Goal: Find contact information: Find contact information

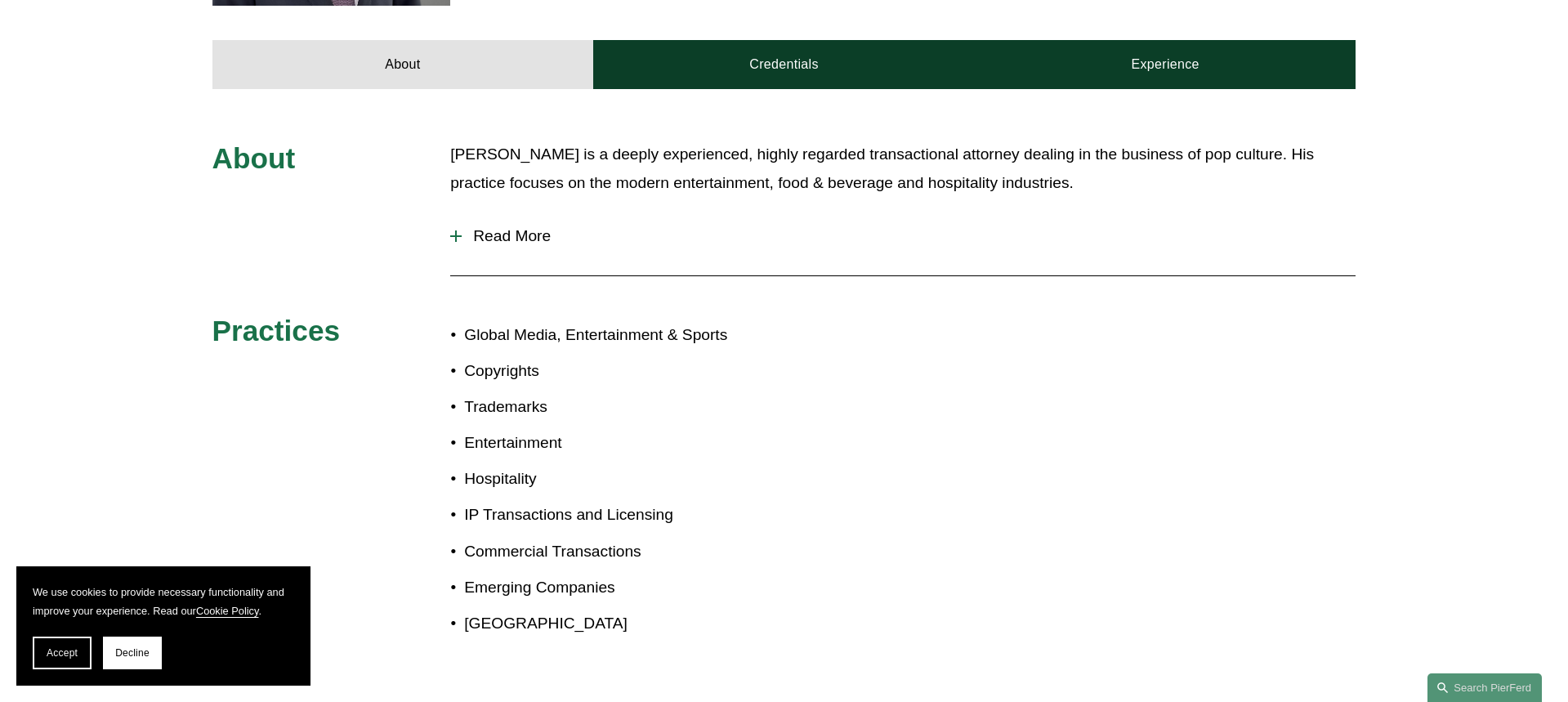
scroll to position [791, 0]
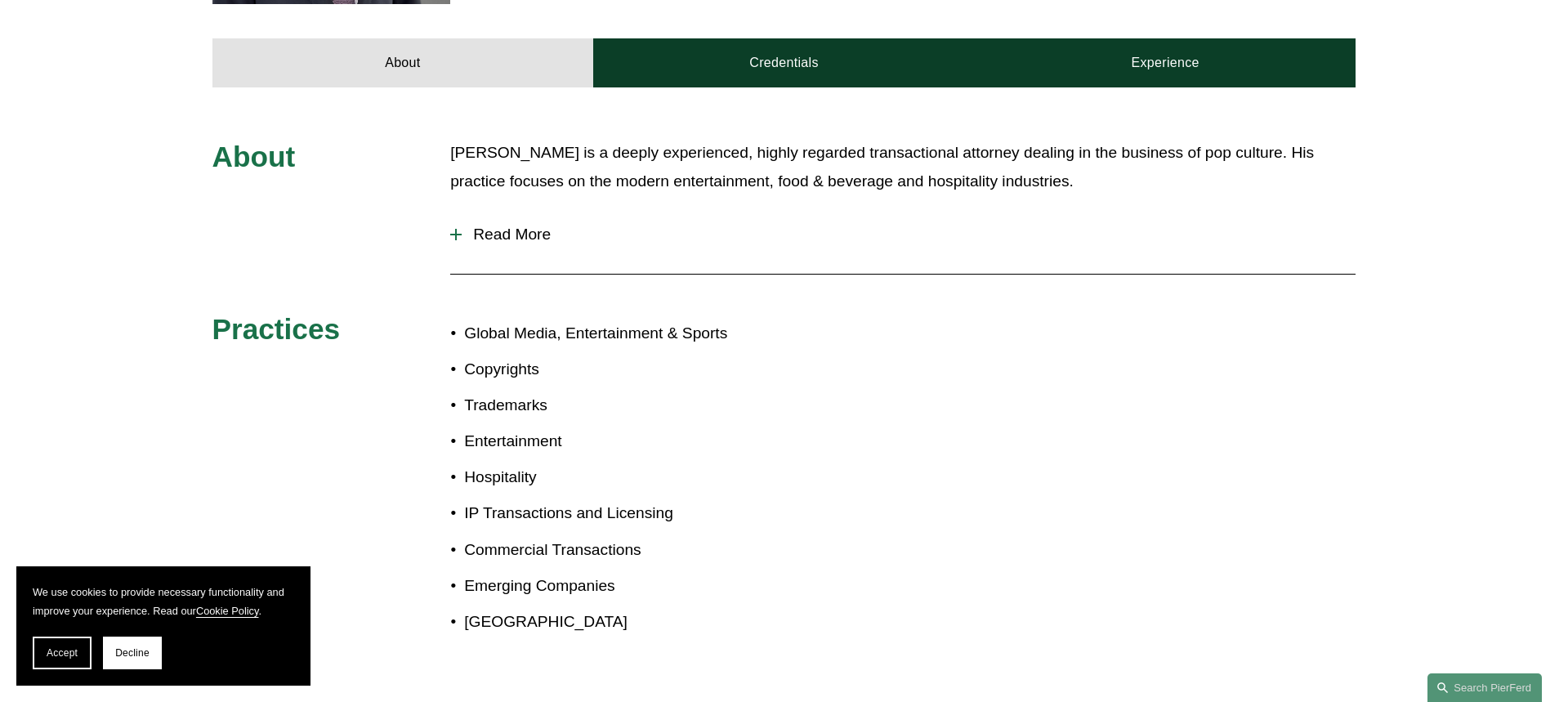
click at [505, 225] on span "Read More" at bounding box center [909, 234] width 894 height 18
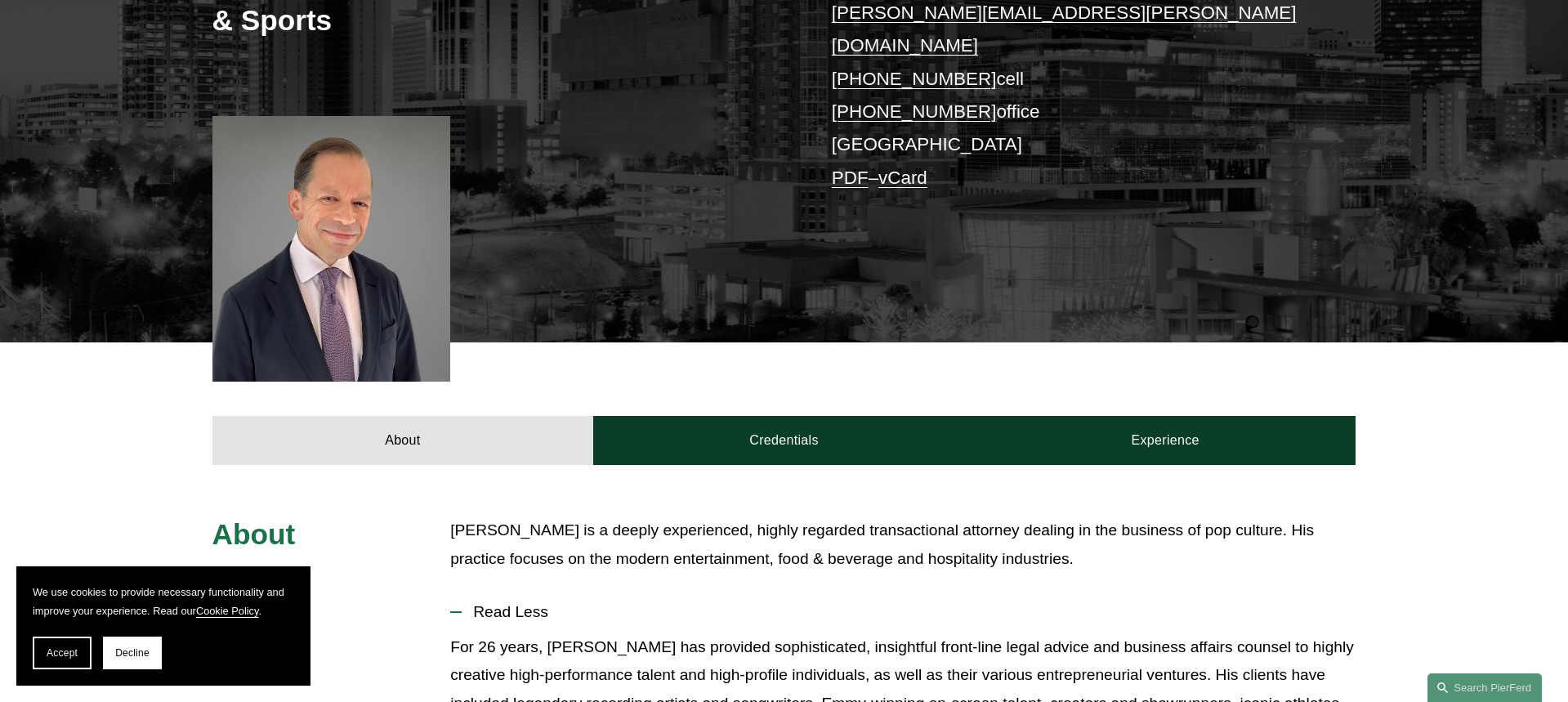
scroll to position [443, 0]
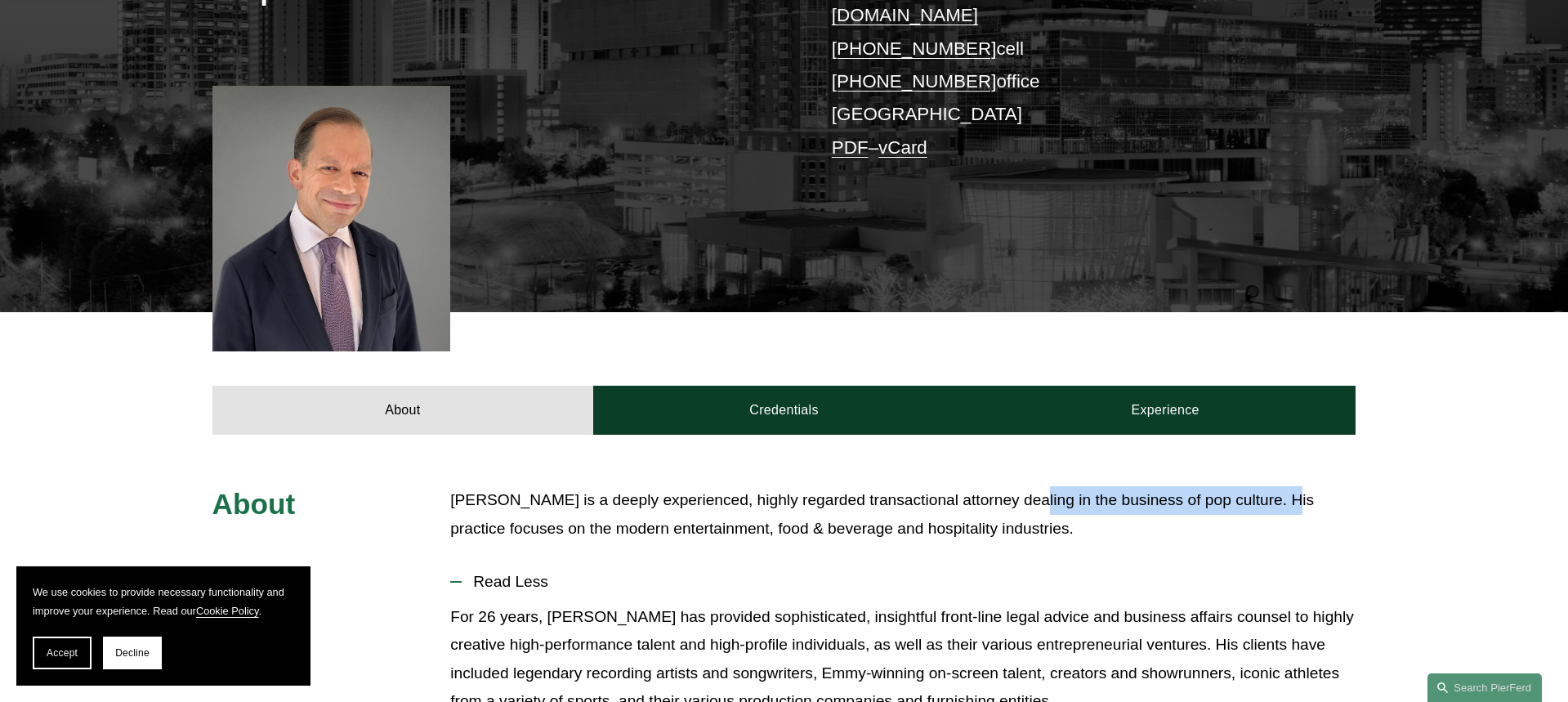
drag, startPoint x: 1024, startPoint y: 476, endPoint x: 1283, endPoint y: 471, distance: 259.0
click at [1283, 486] on p "[PERSON_NAME] is a deeply experienced, highly regarded transactional attorney d…" at bounding box center [902, 514] width 905 height 57
copy p "dealing in the business of pop culture"
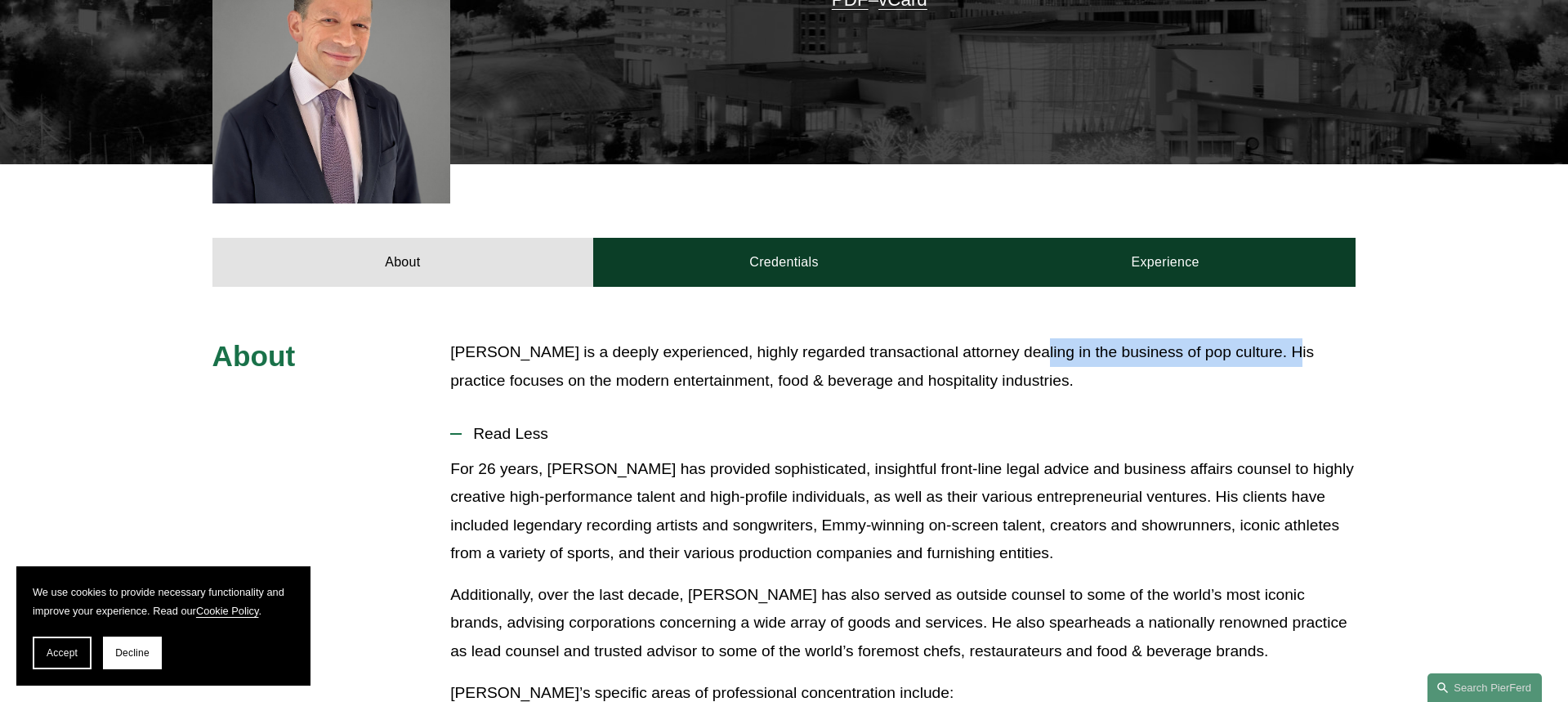
scroll to position [594, 0]
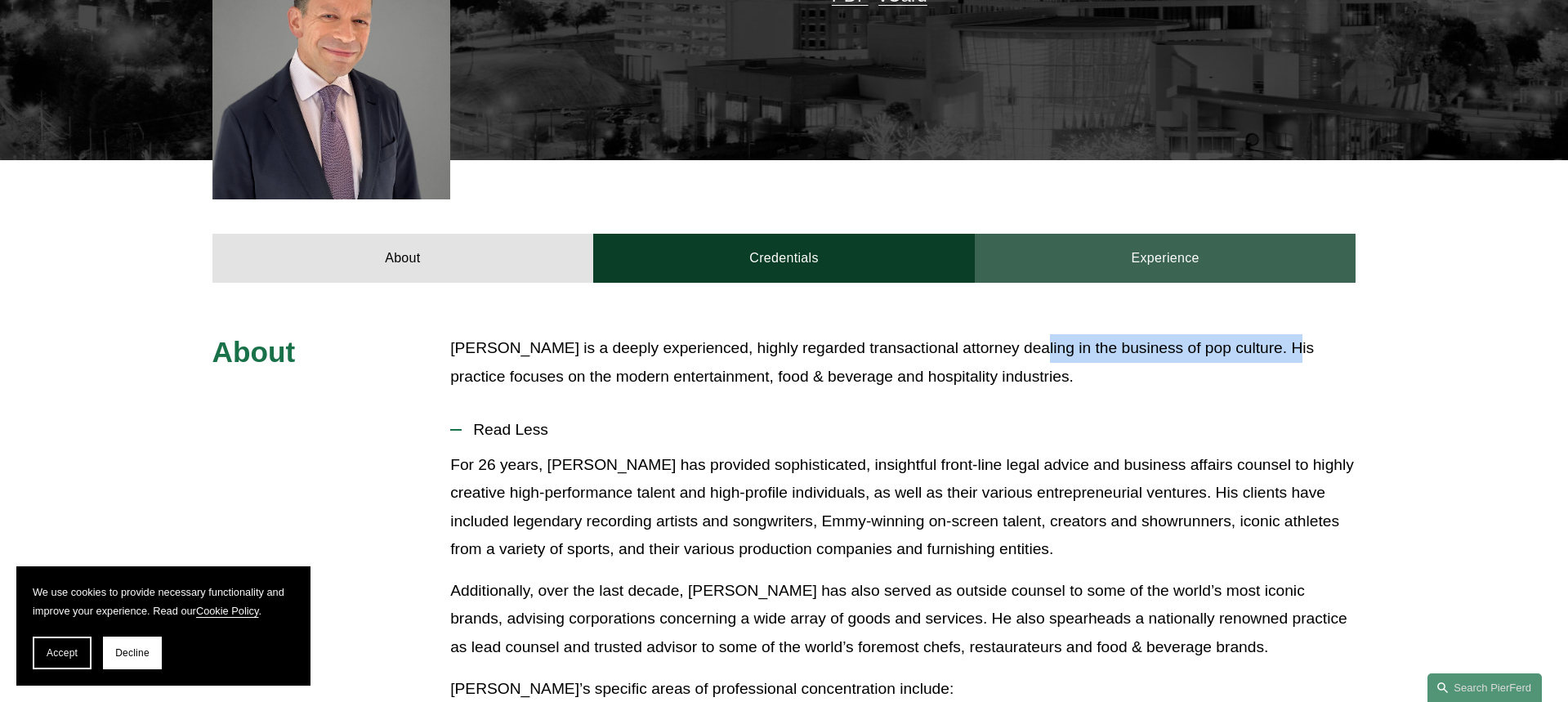
click at [1164, 234] on link "Experience" at bounding box center [1165, 258] width 381 height 49
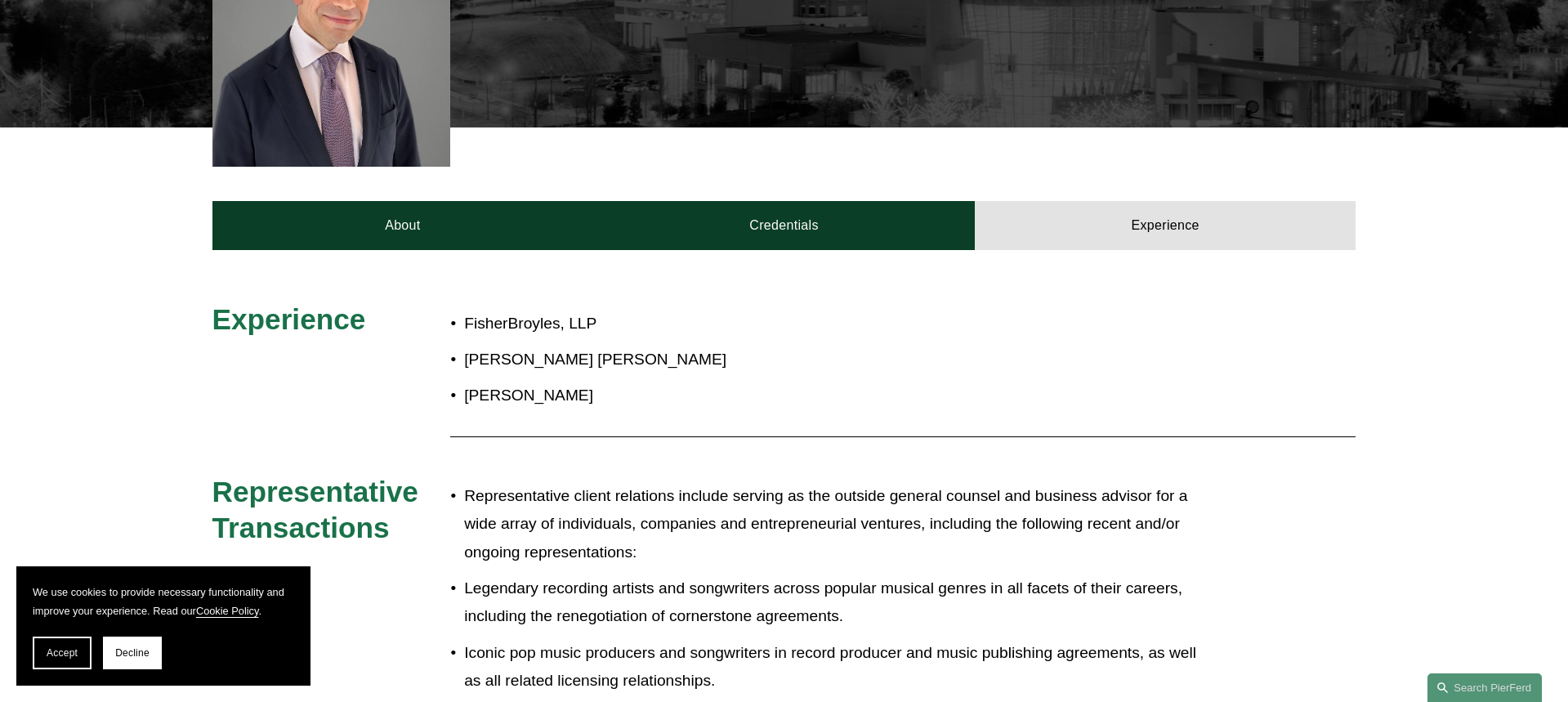
scroll to position [629, 0]
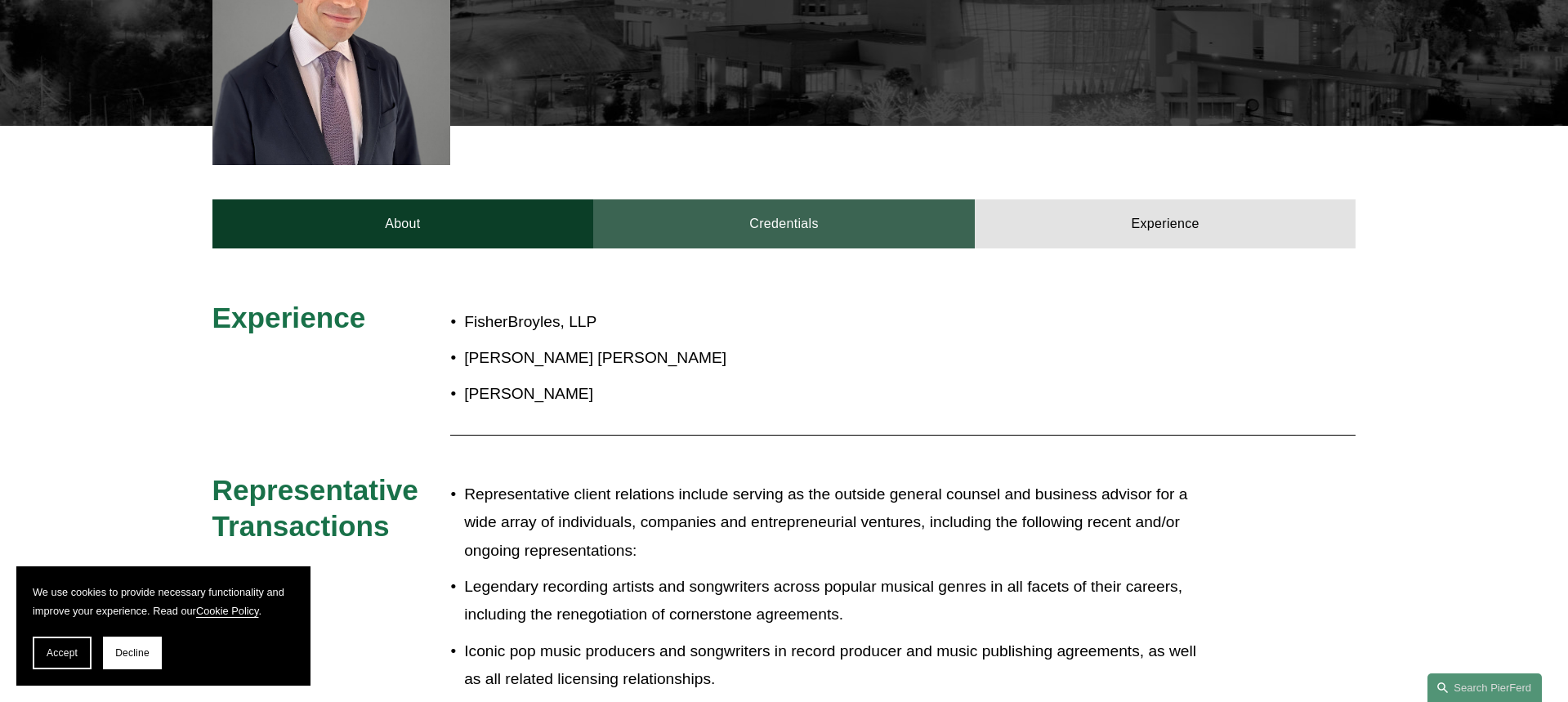
click at [801, 199] on link "Credentials" at bounding box center [784, 223] width 381 height 49
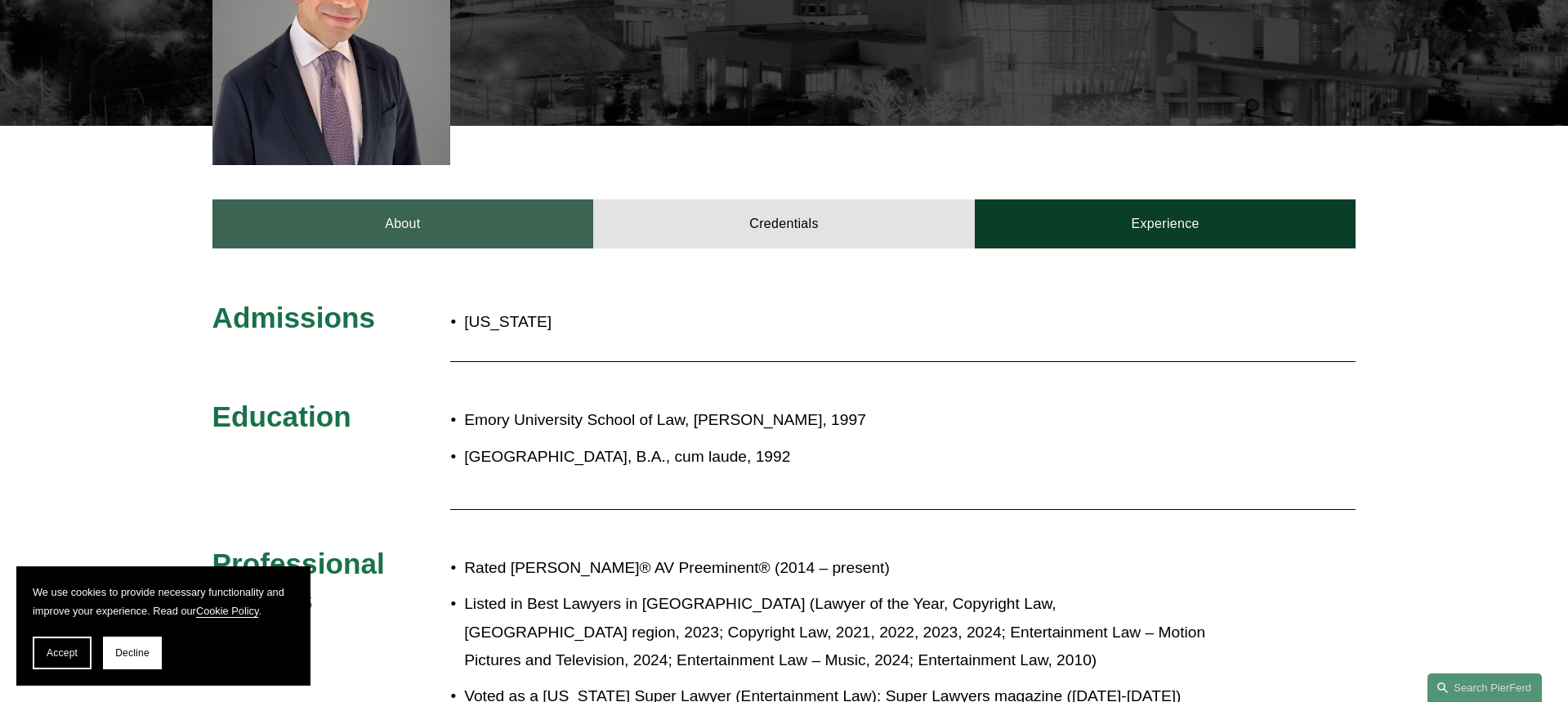
click at [481, 201] on link "About" at bounding box center [402, 223] width 381 height 49
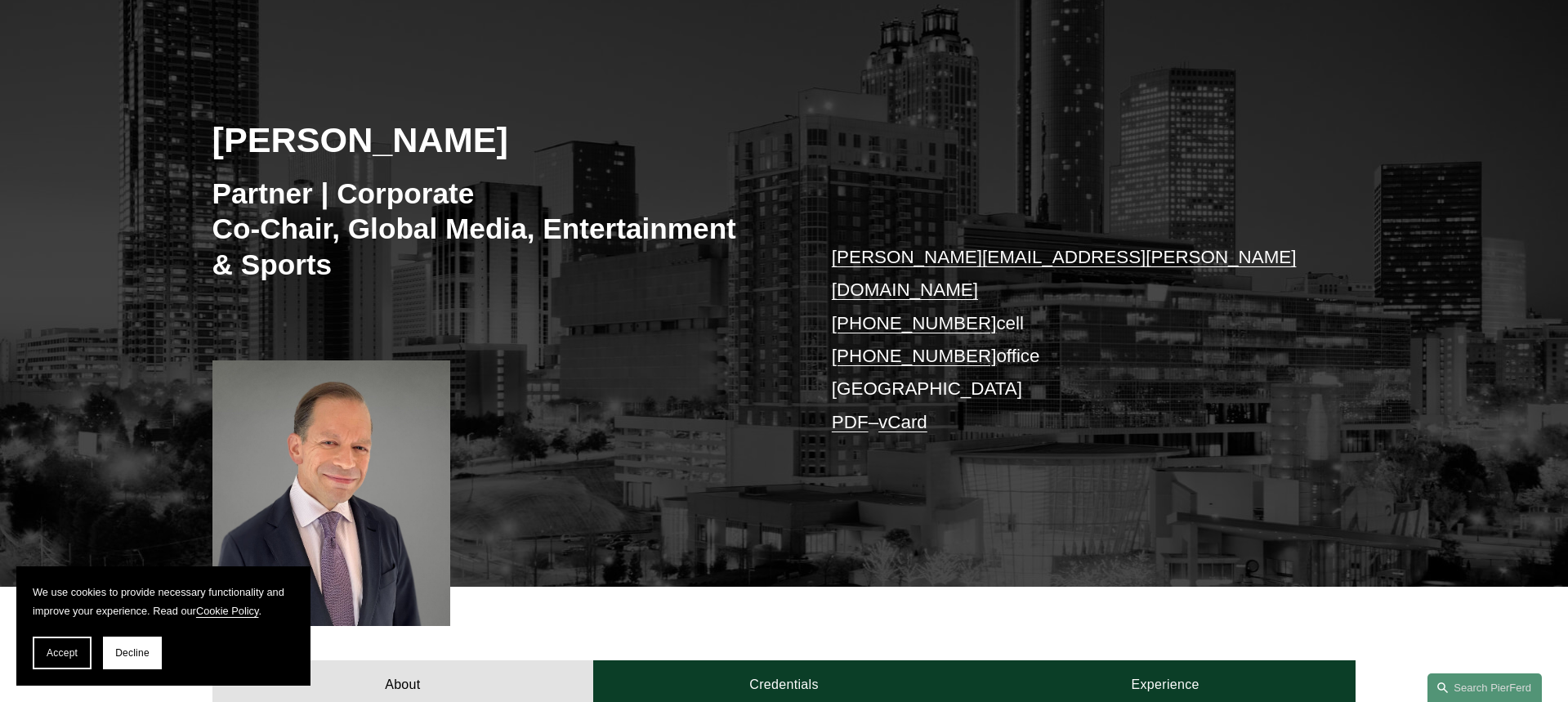
scroll to position [0, 0]
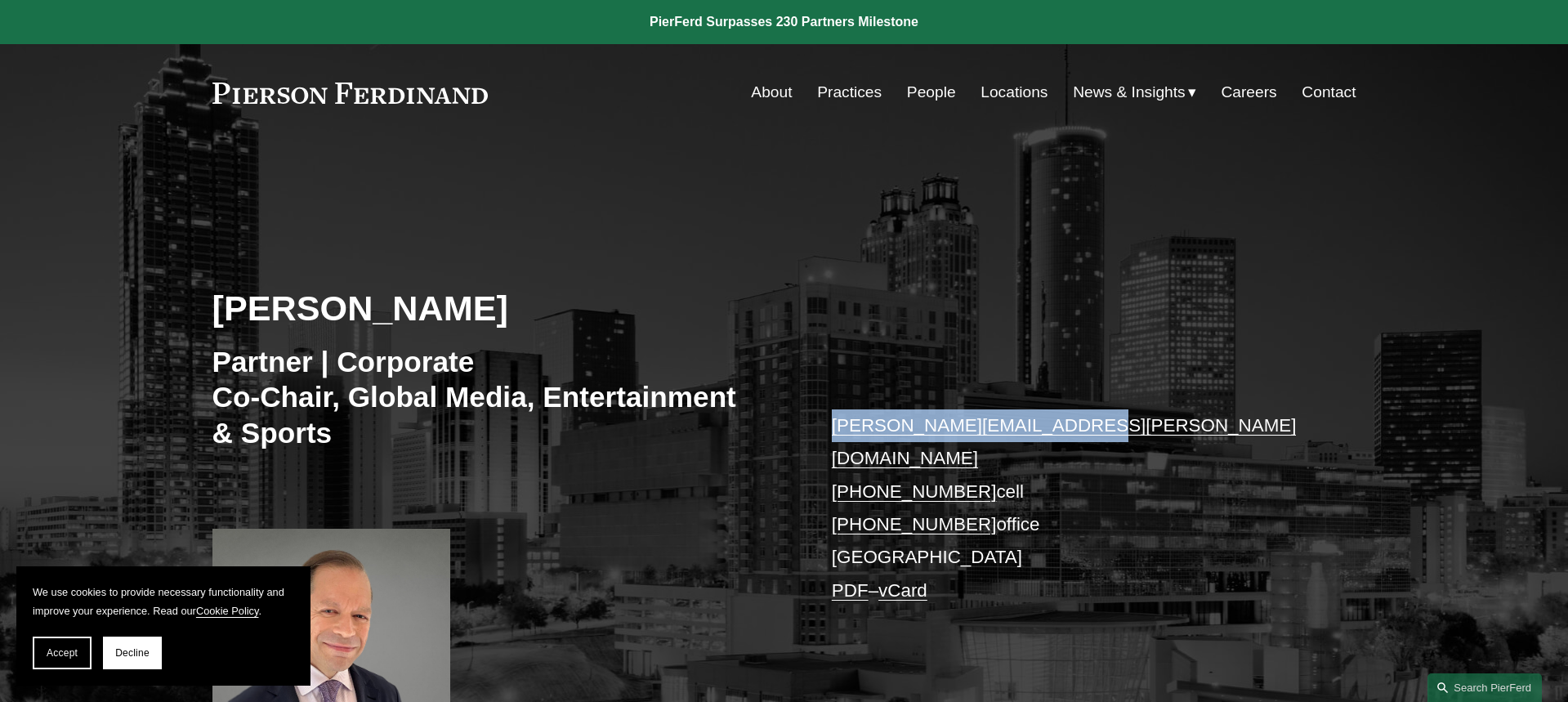
drag, startPoint x: 1082, startPoint y: 426, endPoint x: 825, endPoint y: 428, distance: 257.0
click at [825, 428] on div "[PERSON_NAME] Partner | Corporate Co-Chair, Global Media, Entertainment & Sport…" at bounding box center [784, 471] width 1568 height 567
copy link "[PERSON_NAME][EMAIL_ADDRESS][PERSON_NAME][DOMAIN_NAME]"
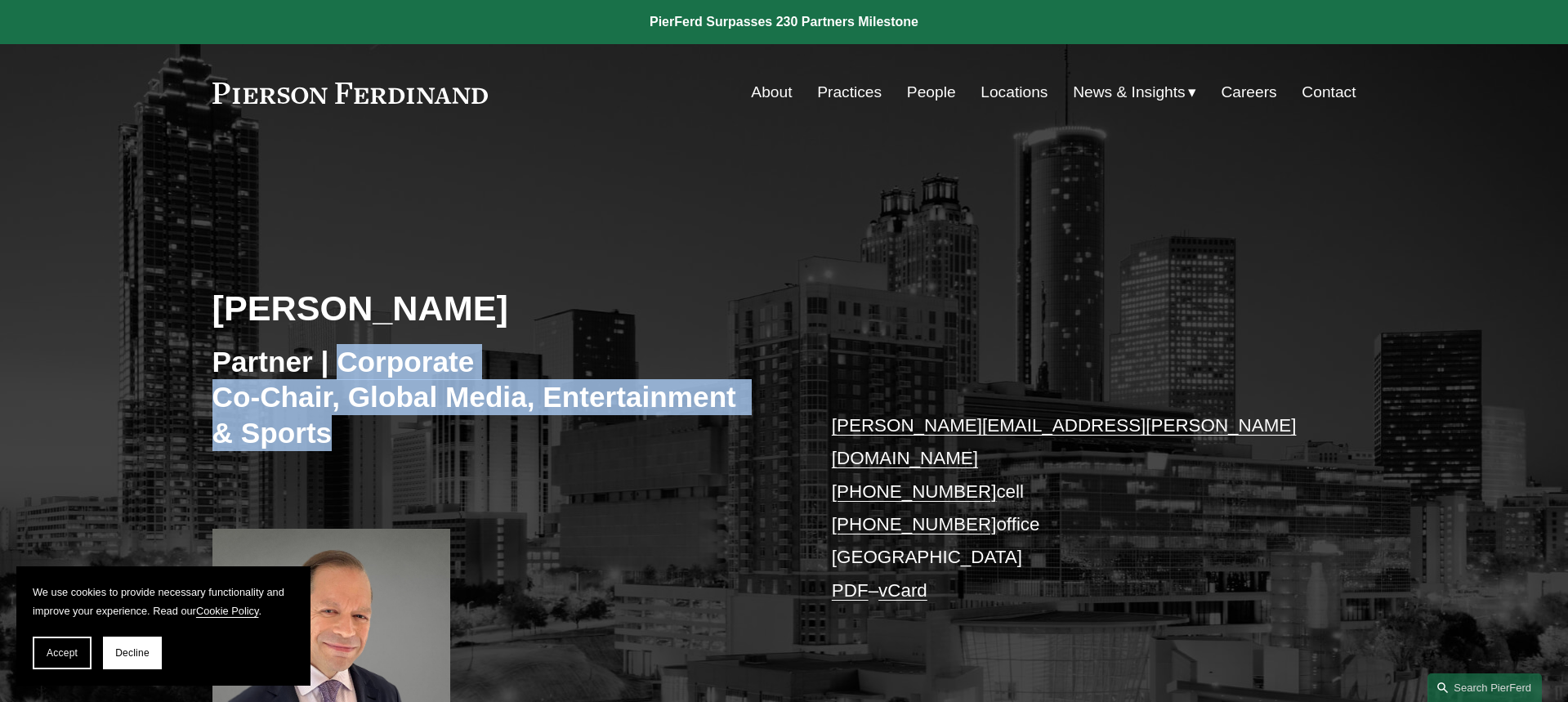
drag, startPoint x: 336, startPoint y: 363, endPoint x: 539, endPoint y: 430, distance: 213.8
click at [539, 430] on h3 "Partner | Corporate Co-Chair, Global Media, Entertainment & Sports" at bounding box center [474, 397] width 525 height 108
copy h3 "Corporate Co-Chair, Global Media, Entertainment & Sports"
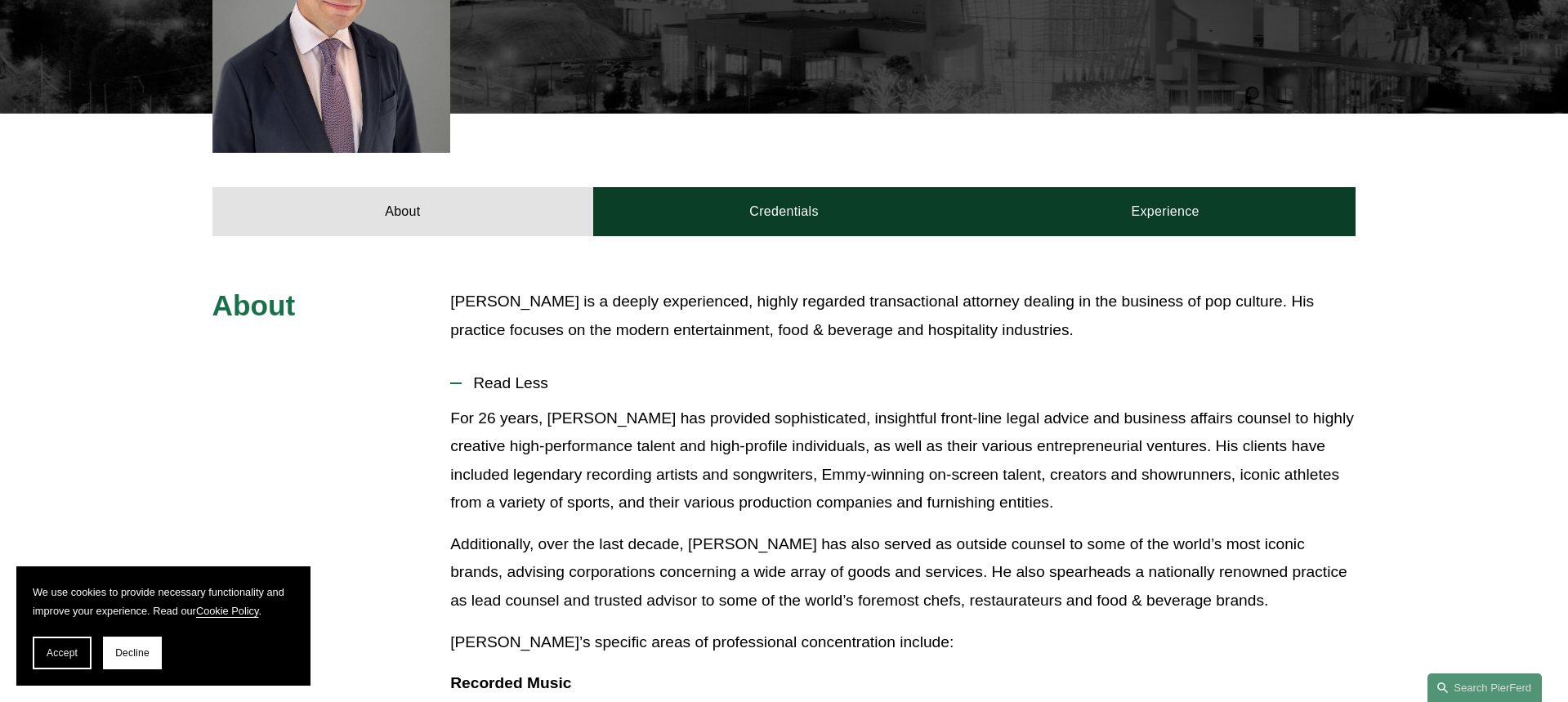
scroll to position [644, 0]
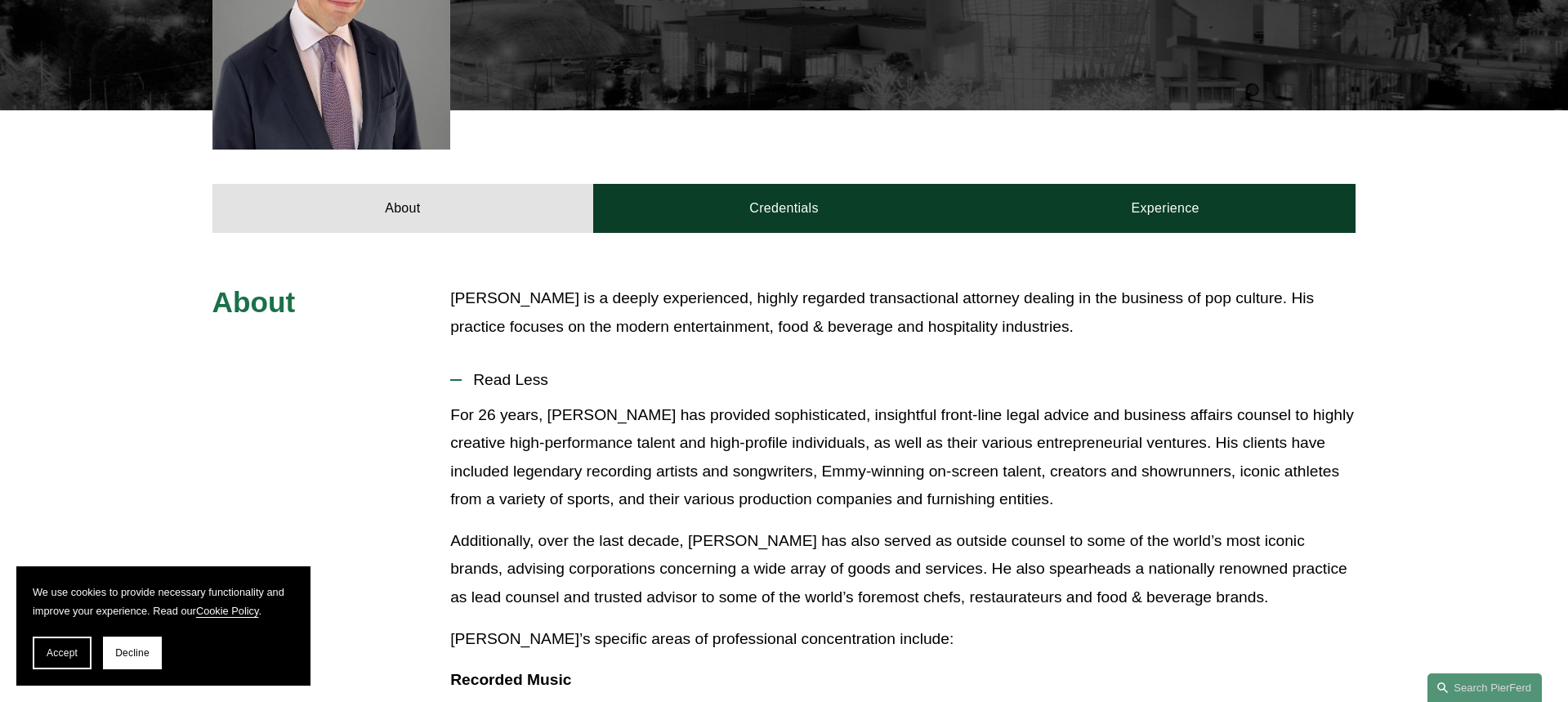
drag, startPoint x: 1296, startPoint y: 276, endPoint x: 1298, endPoint y: 293, distance: 17.1
click at [1298, 293] on p "[PERSON_NAME] is a deeply experienced, highly regarded transactional attorney d…" at bounding box center [902, 313] width 905 height 57
copy p "His practice focuses on the modern entertainment, food & beverage and hospitali…"
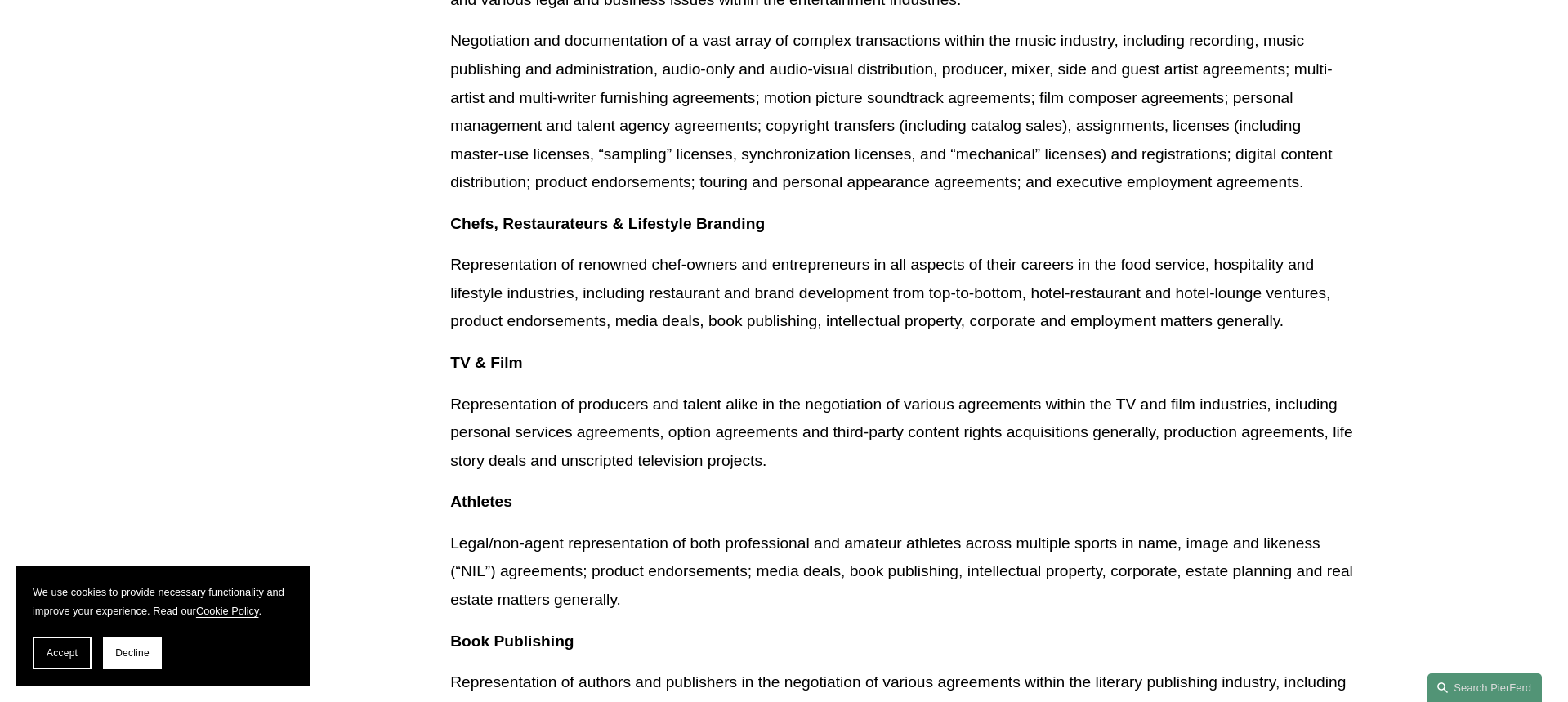
scroll to position [1450, 0]
